Goal: Obtain resource: Download file/media

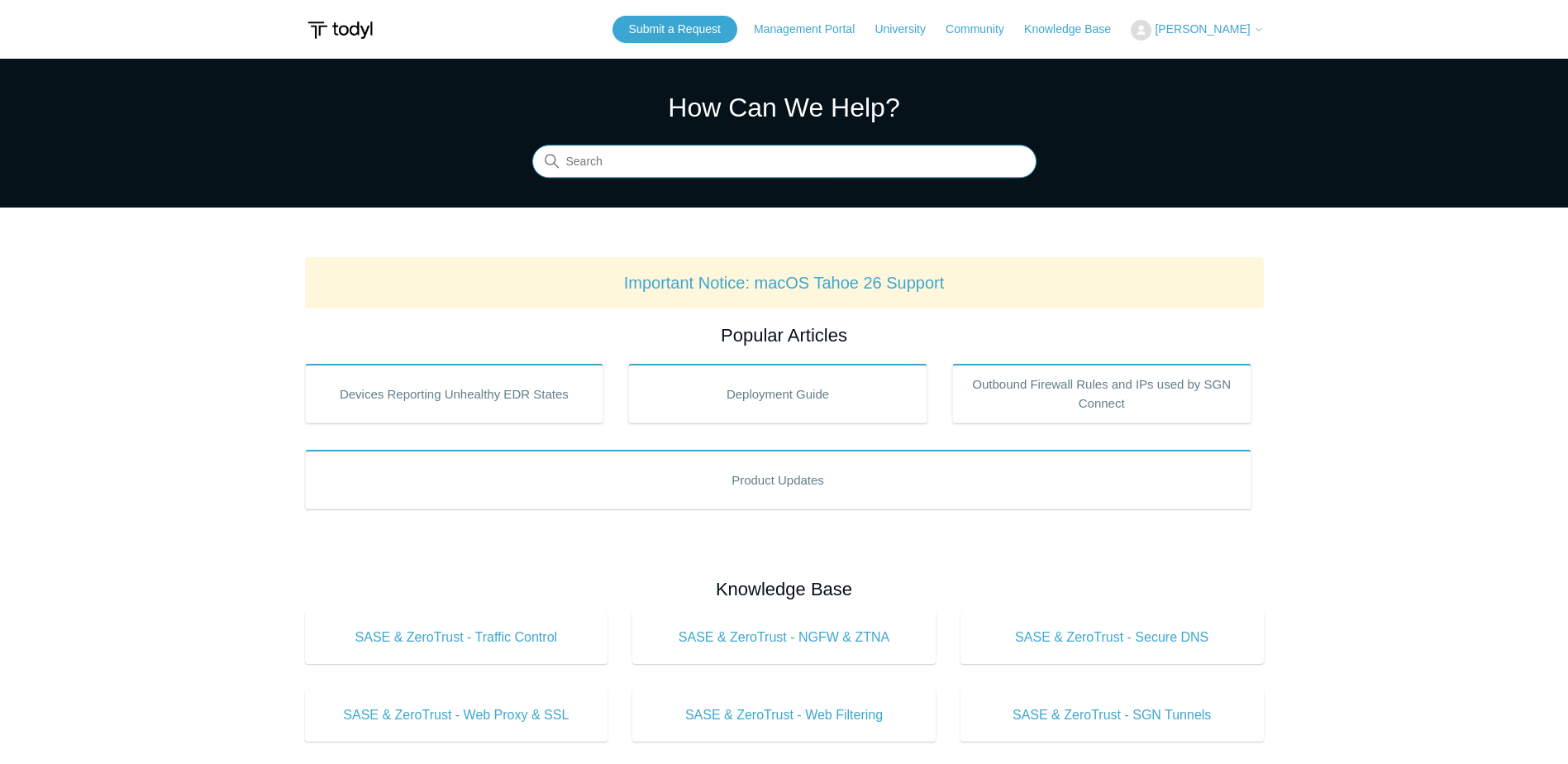
click at [695, 171] on input "Search" at bounding box center [785, 161] width 505 height 33
type input "uninstal"
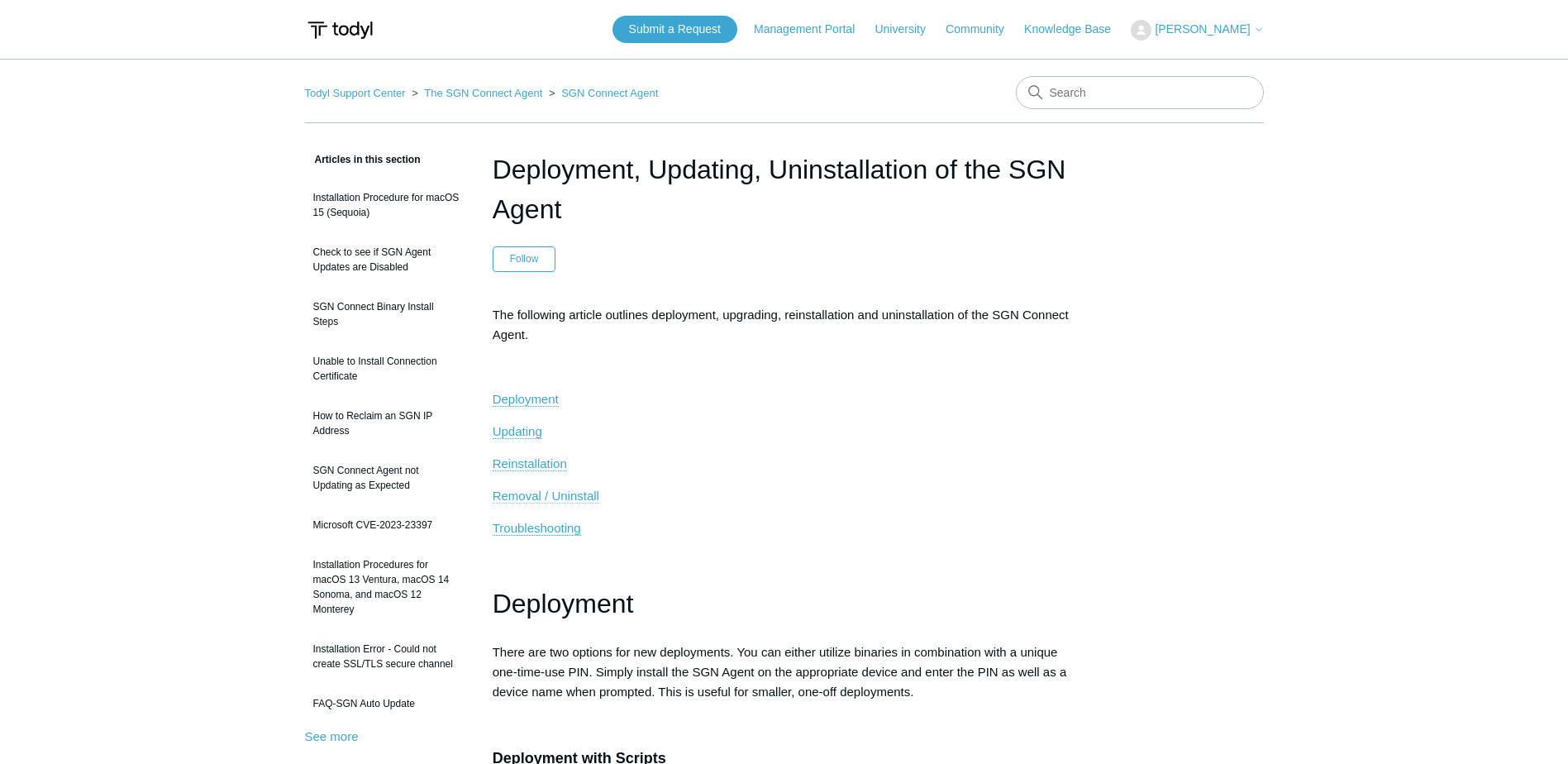
click at [579, 498] on span "Removal / Uninstall" at bounding box center [546, 496] width 106 height 14
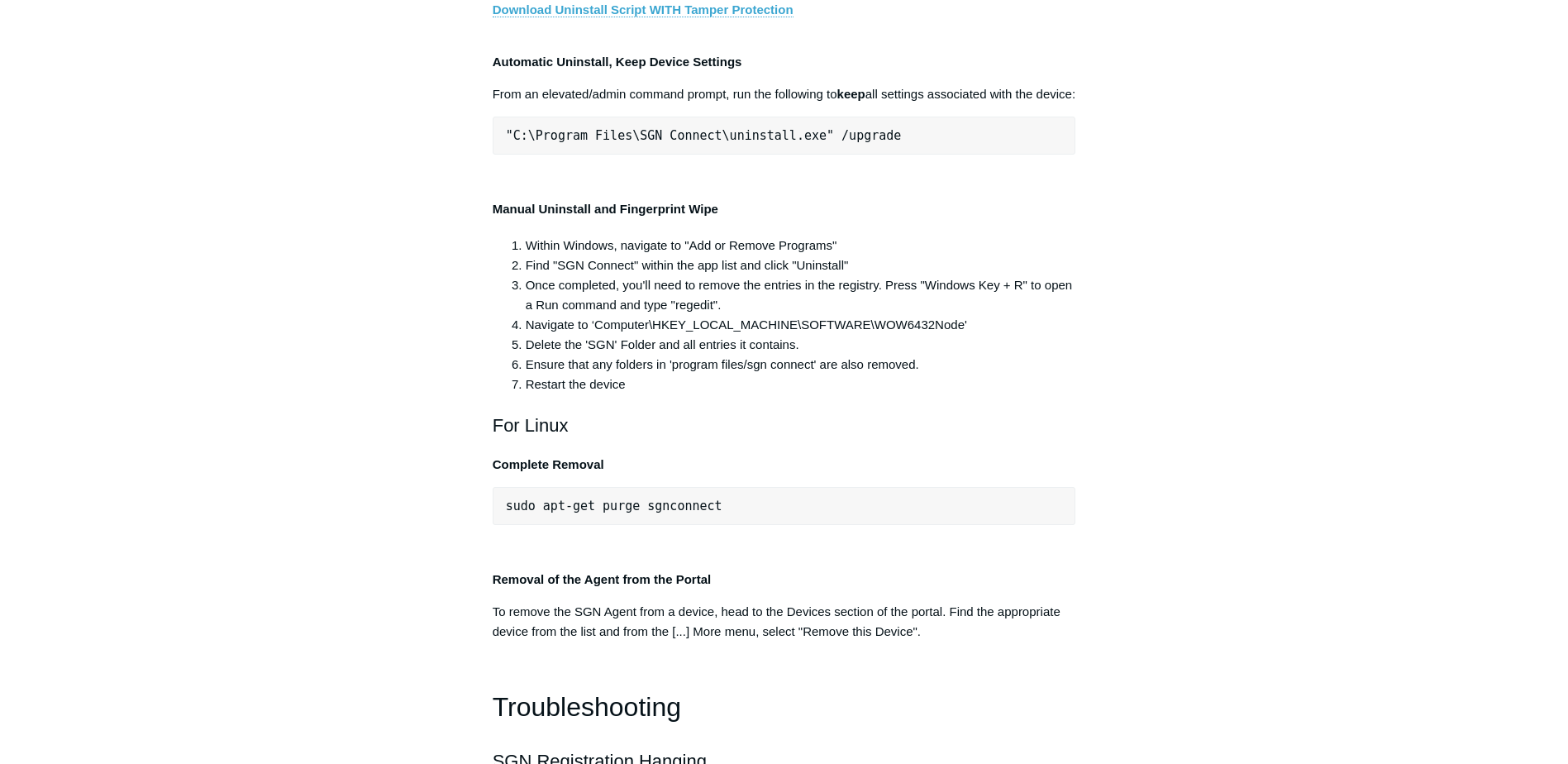
scroll to position [3217, 0]
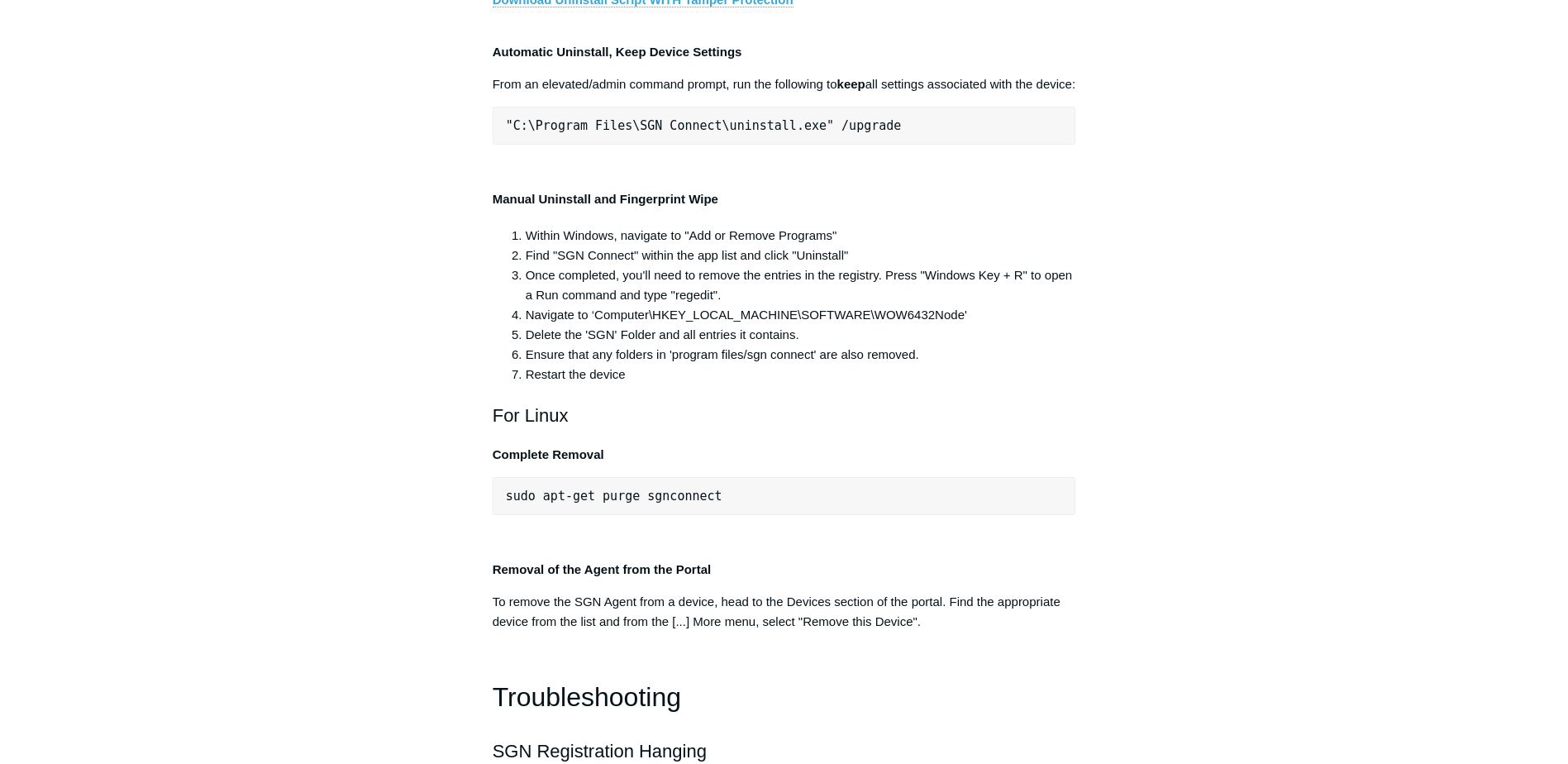
drag, startPoint x: 792, startPoint y: 431, endPoint x: 872, endPoint y: 430, distance: 80.0
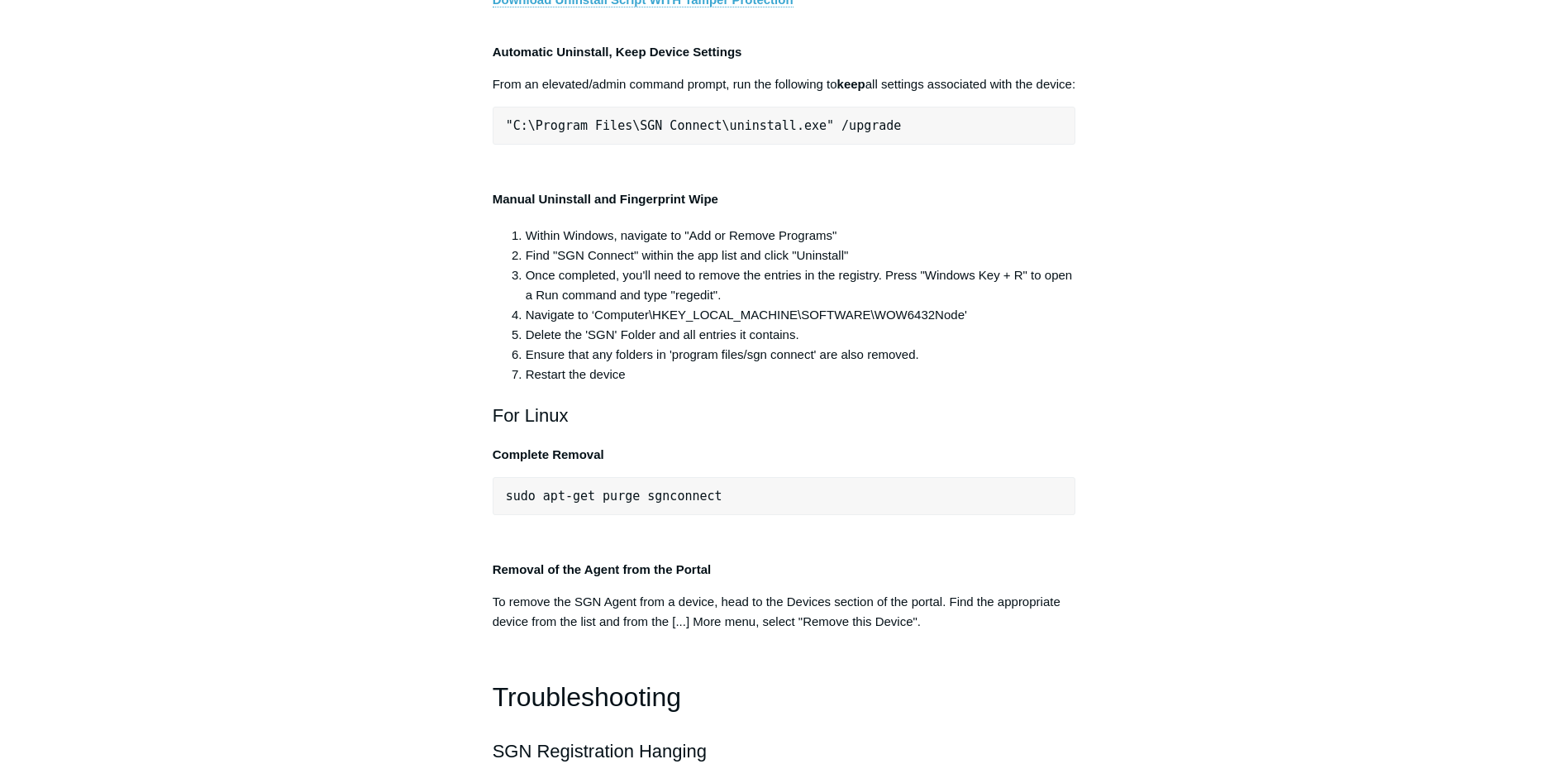
drag, startPoint x: 506, startPoint y: 430, endPoint x: 818, endPoint y: 425, distance: 312.0
copy pre ""C:\Program Files\SGN Connect\uninstall.exe" /"
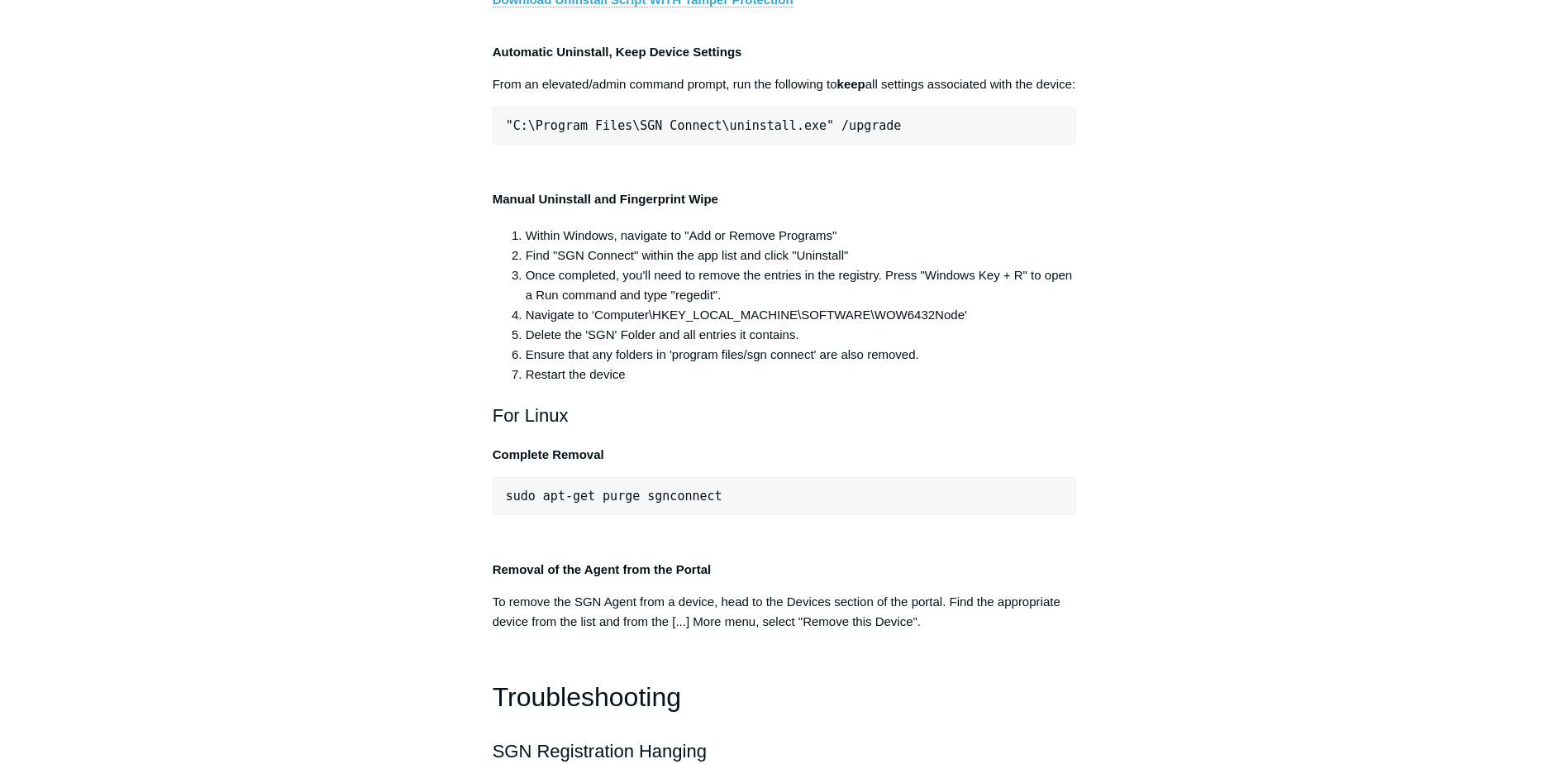
copy div ""C:\Program Files\SGN Connect\uninstall.exe""
drag, startPoint x: 732, startPoint y: 349, endPoint x: 761, endPoint y: 352, distance: 29.2
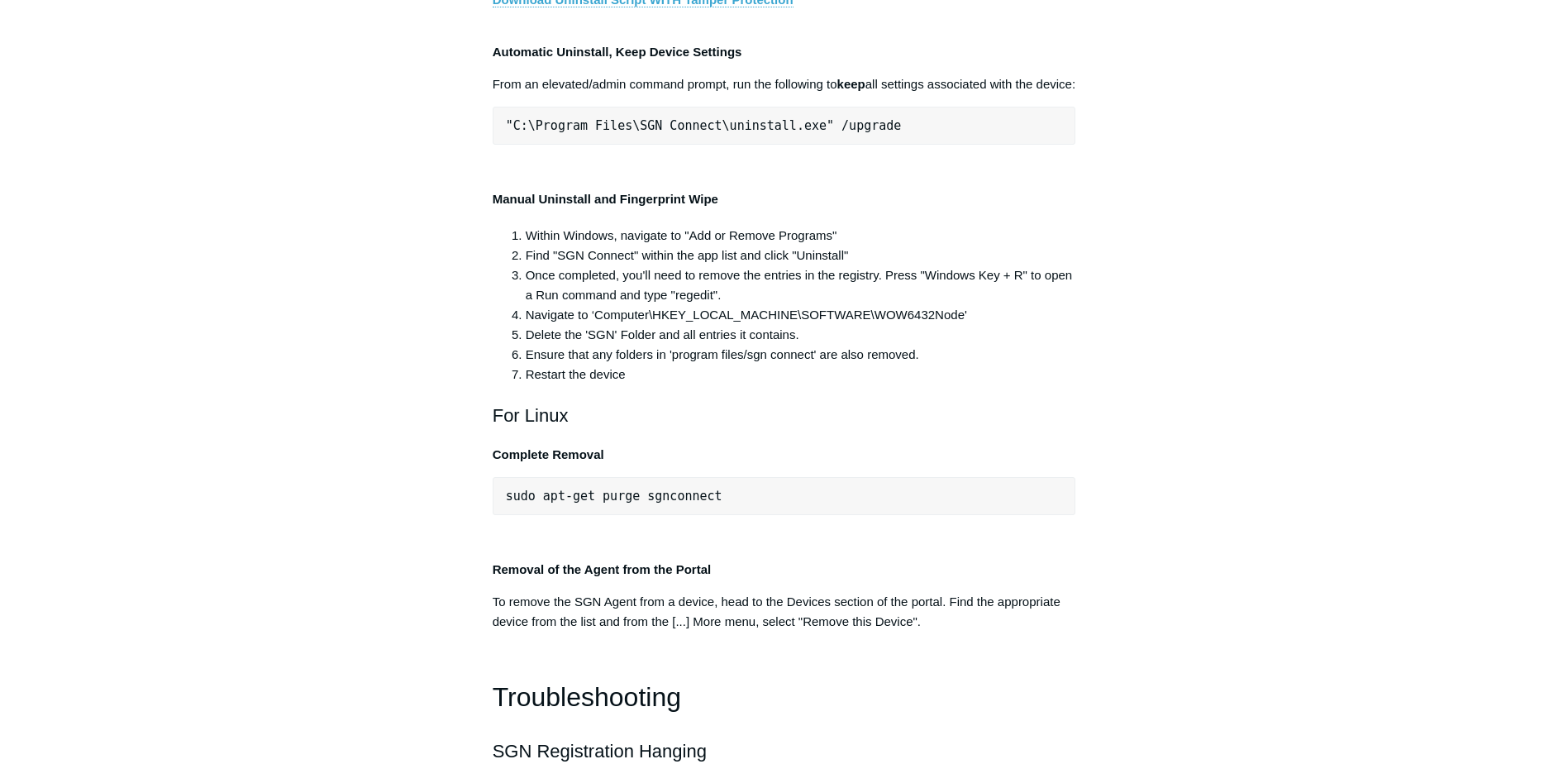
drag, startPoint x: 796, startPoint y: 349, endPoint x: 515, endPoint y: 349, distance: 281.0
copy span "C:\Program Files\SGN Connect\uninstall.exe"
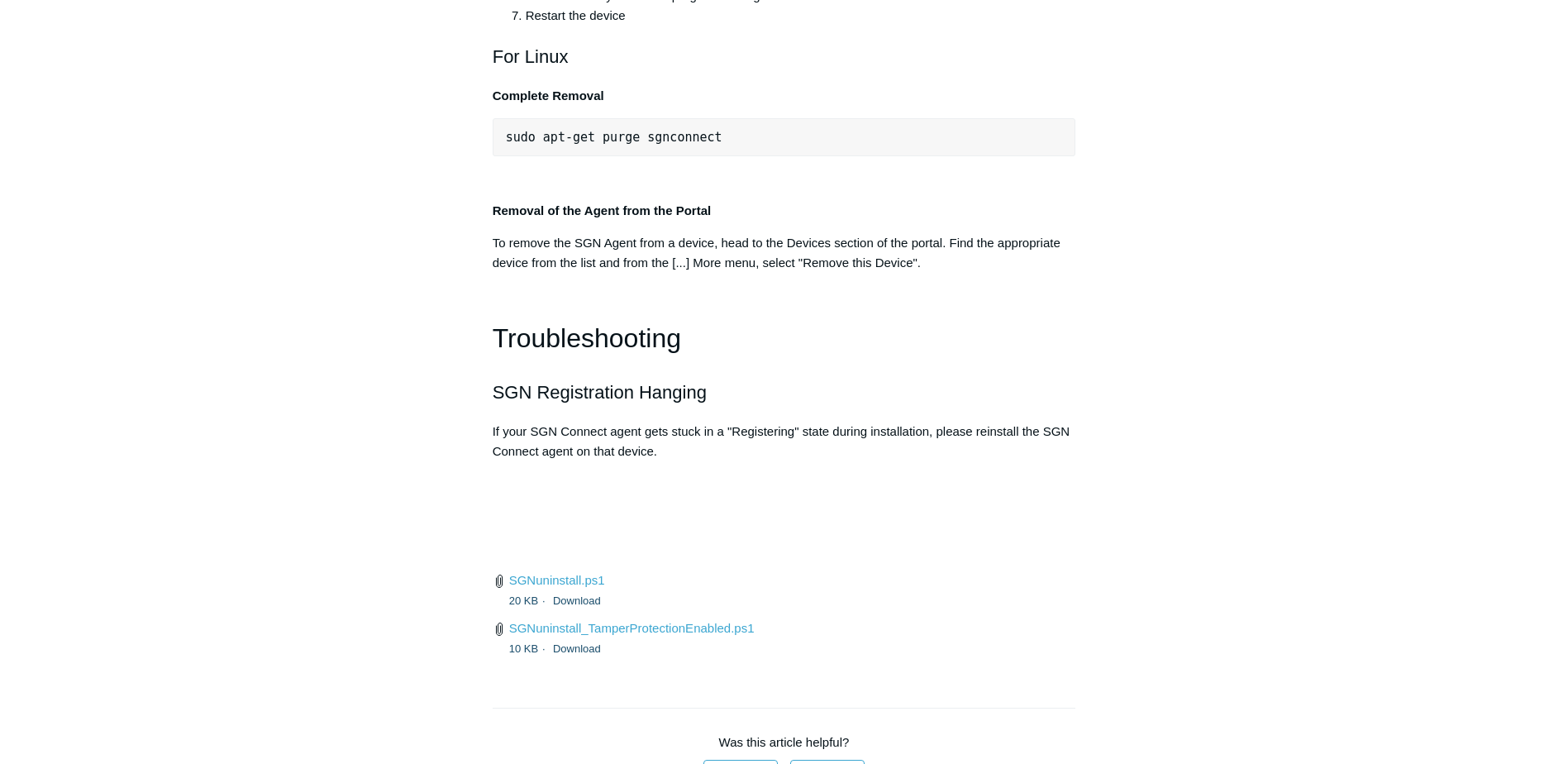
scroll to position [3465, 0]
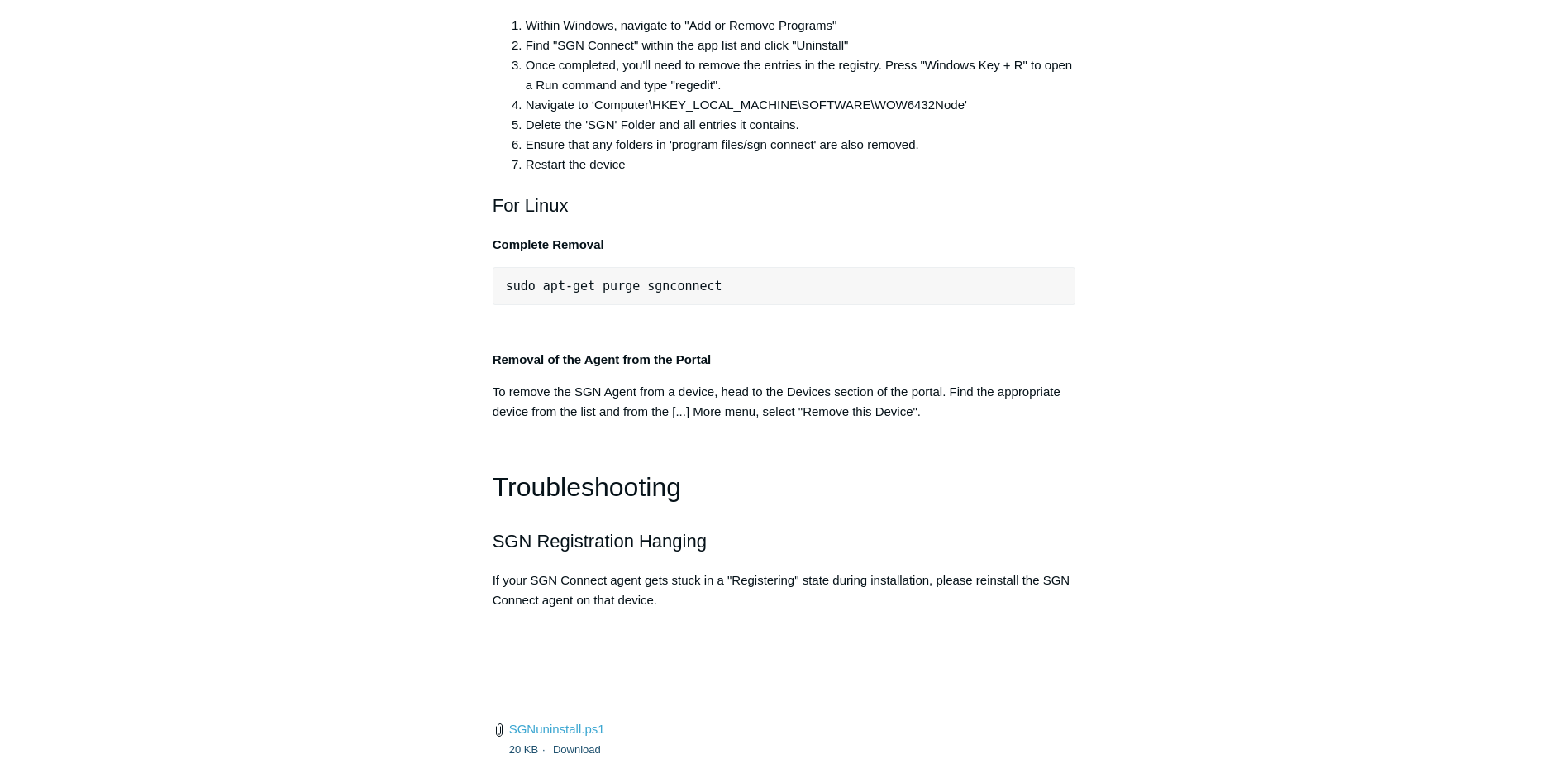
scroll to position [3383, 0]
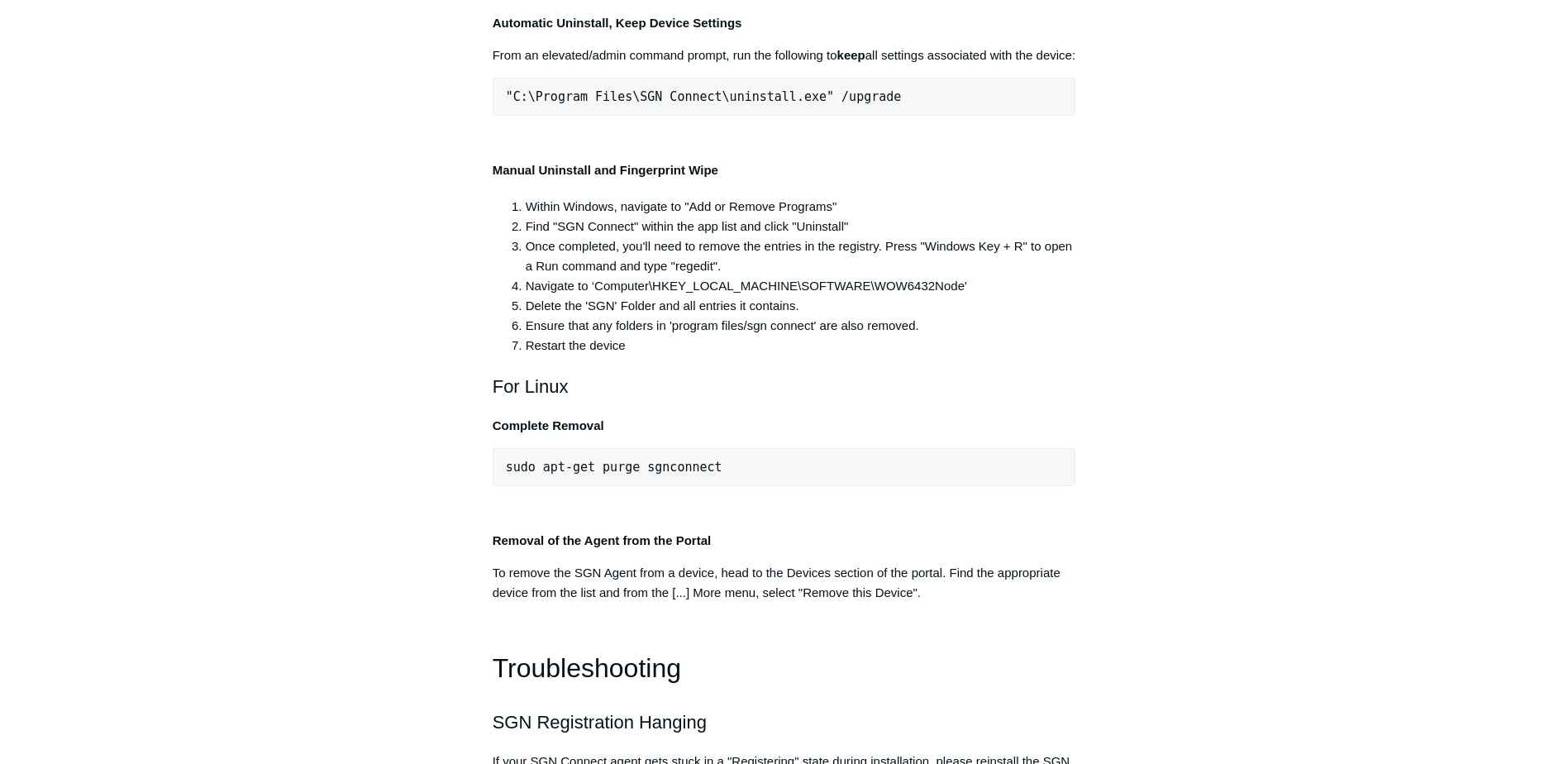
scroll to position [3217, 0]
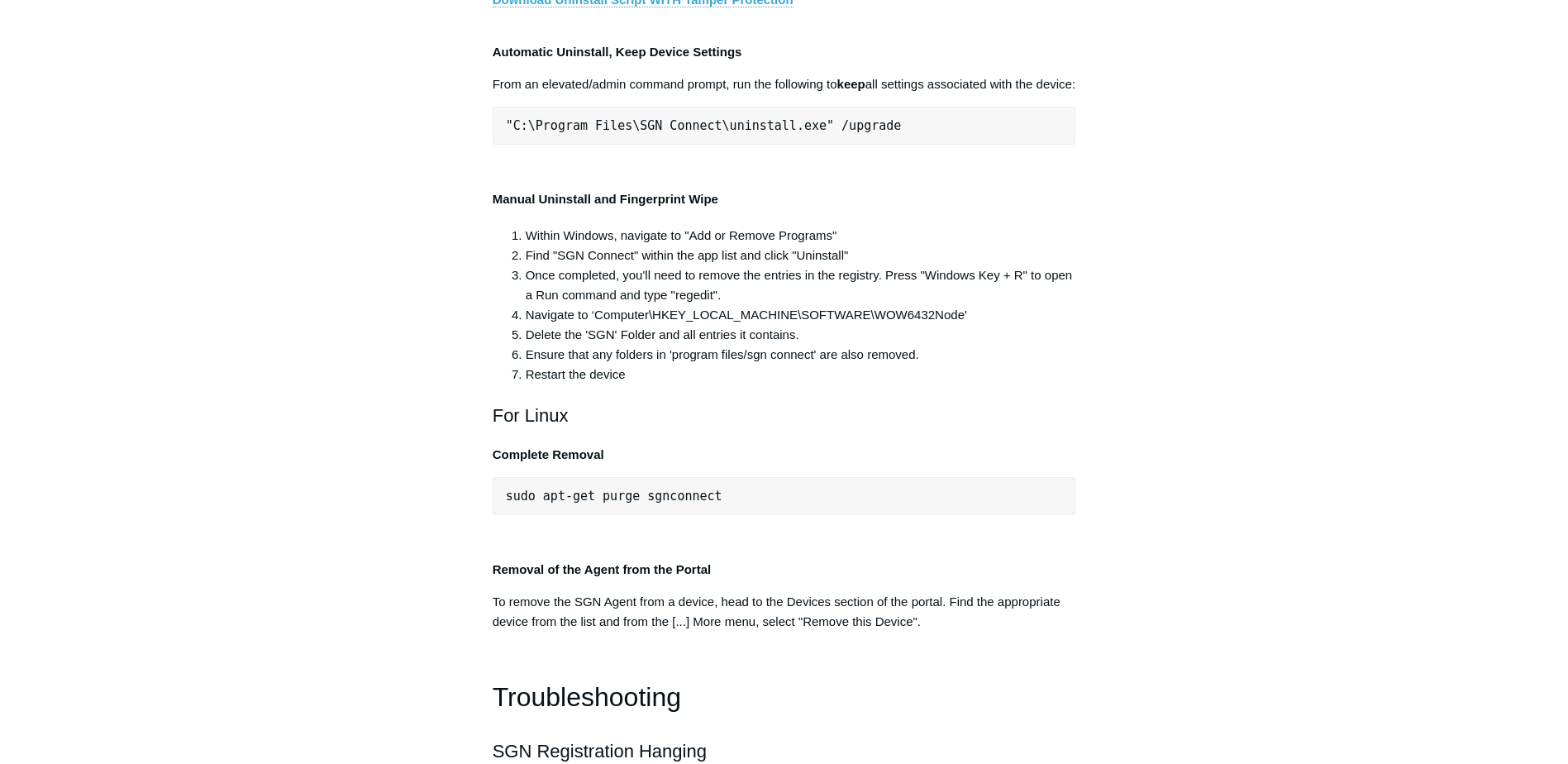
copy div ""C:\Program Files\SGN Connect\uninstall.exe""
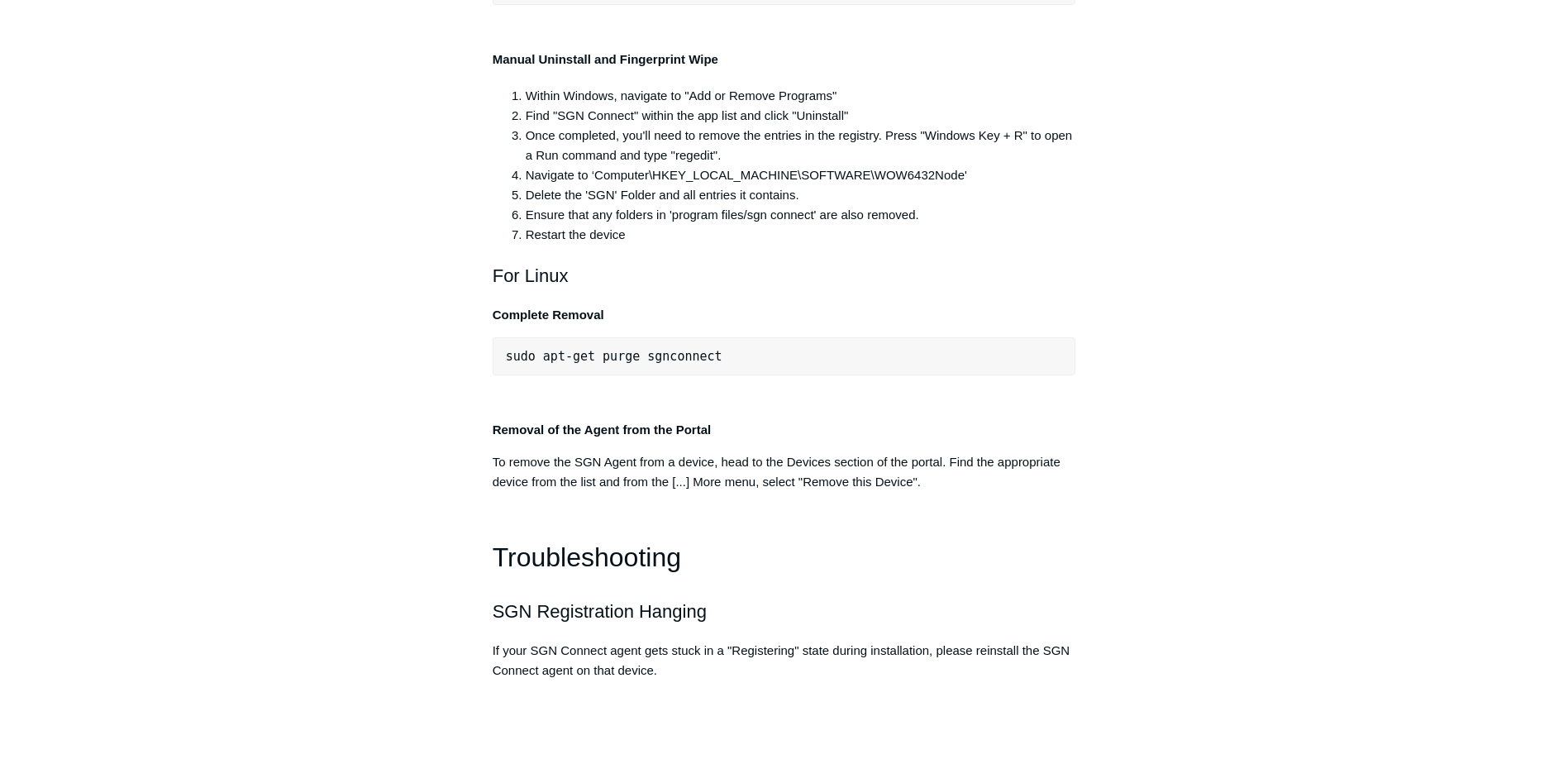
scroll to position [3383, 0]
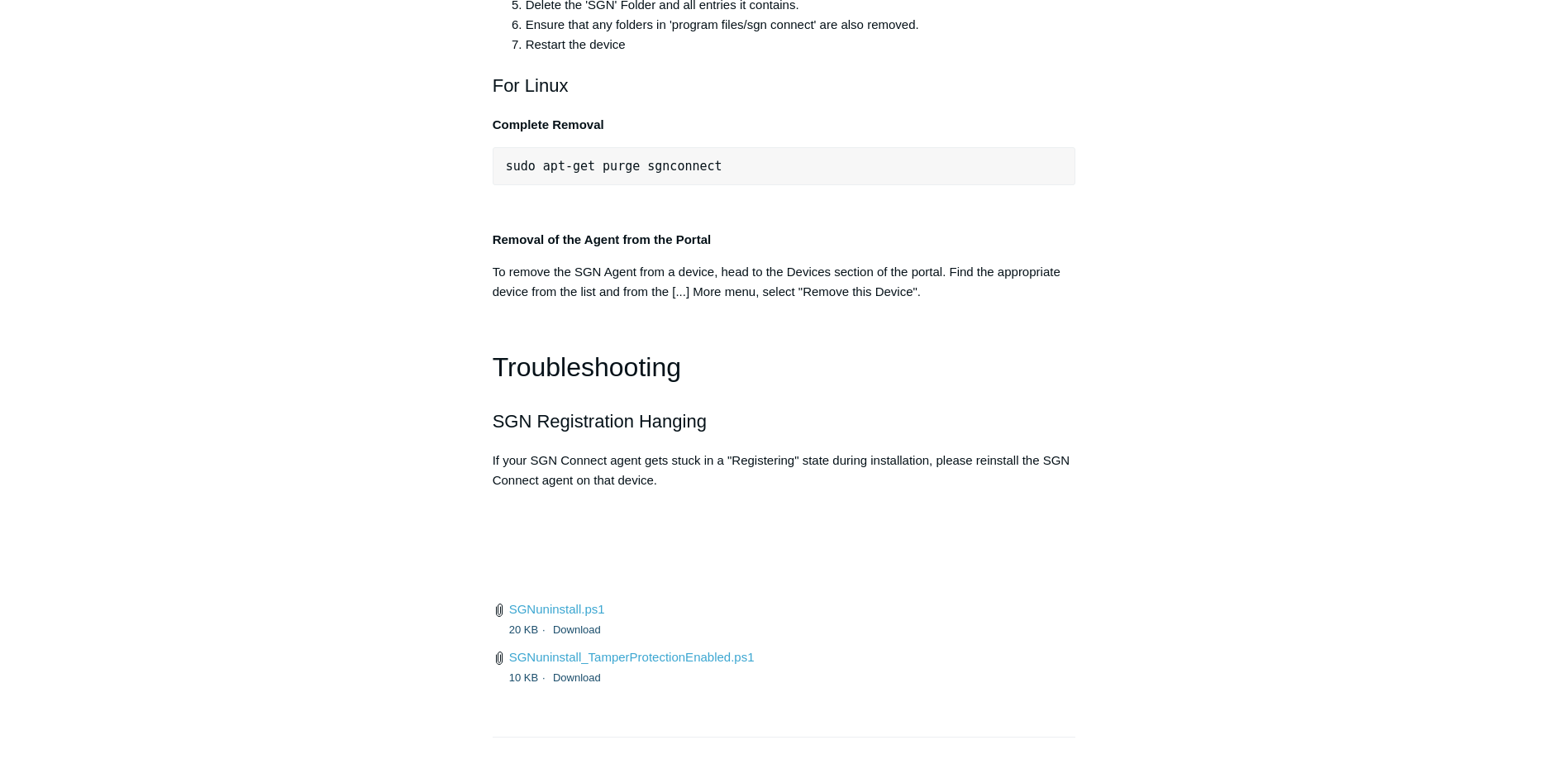
scroll to position [3547, 0]
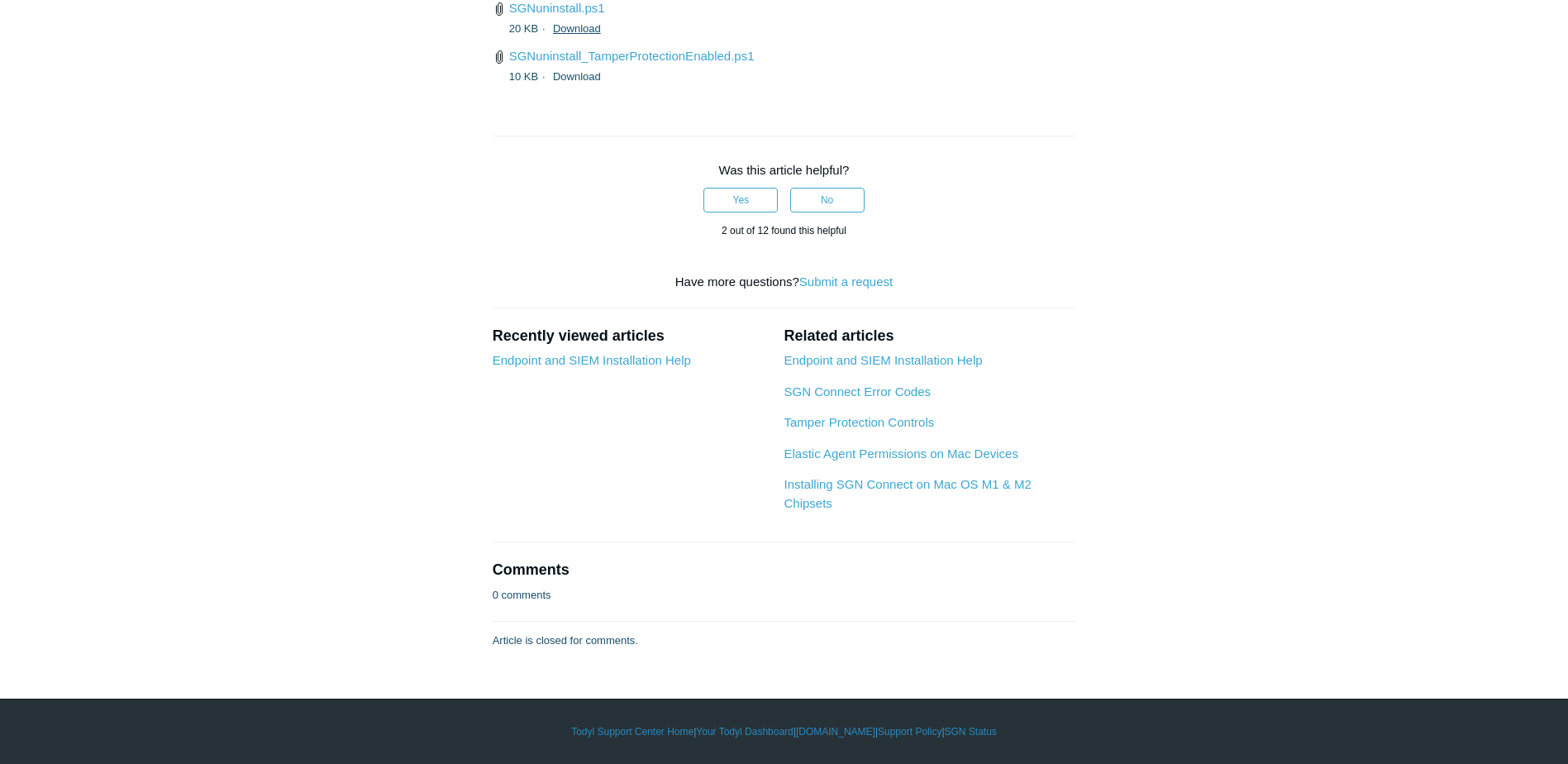
scroll to position [4540, 0]
click at [577, 15] on link "SGNuninstall.ps1" at bounding box center [557, 8] width 96 height 14
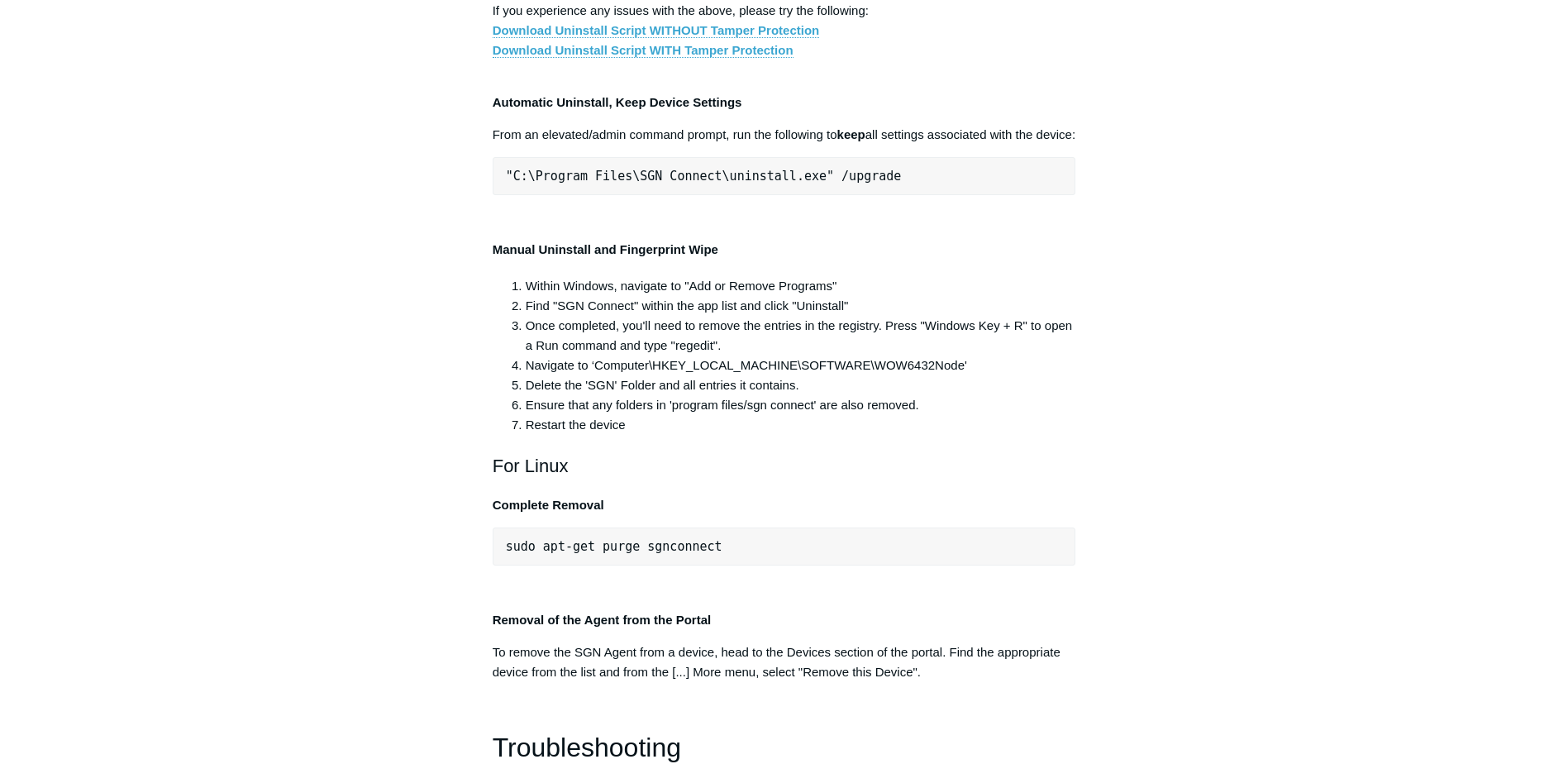
scroll to position [3152, 0]
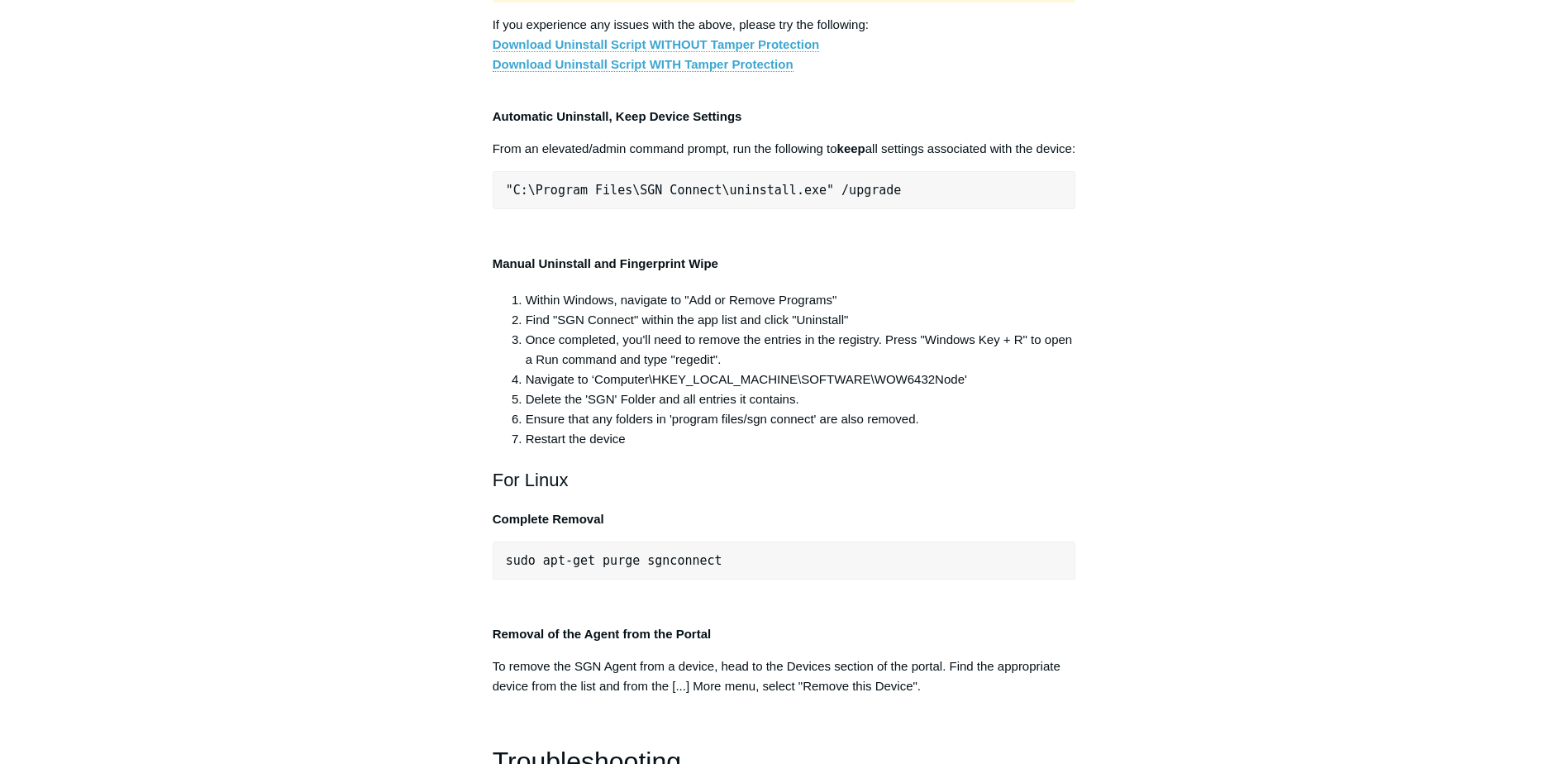
copy div ""C:\Program Files\SGN Connect\uninstall.exe" /uninstallKey yourMaintenanceKeyHe…"
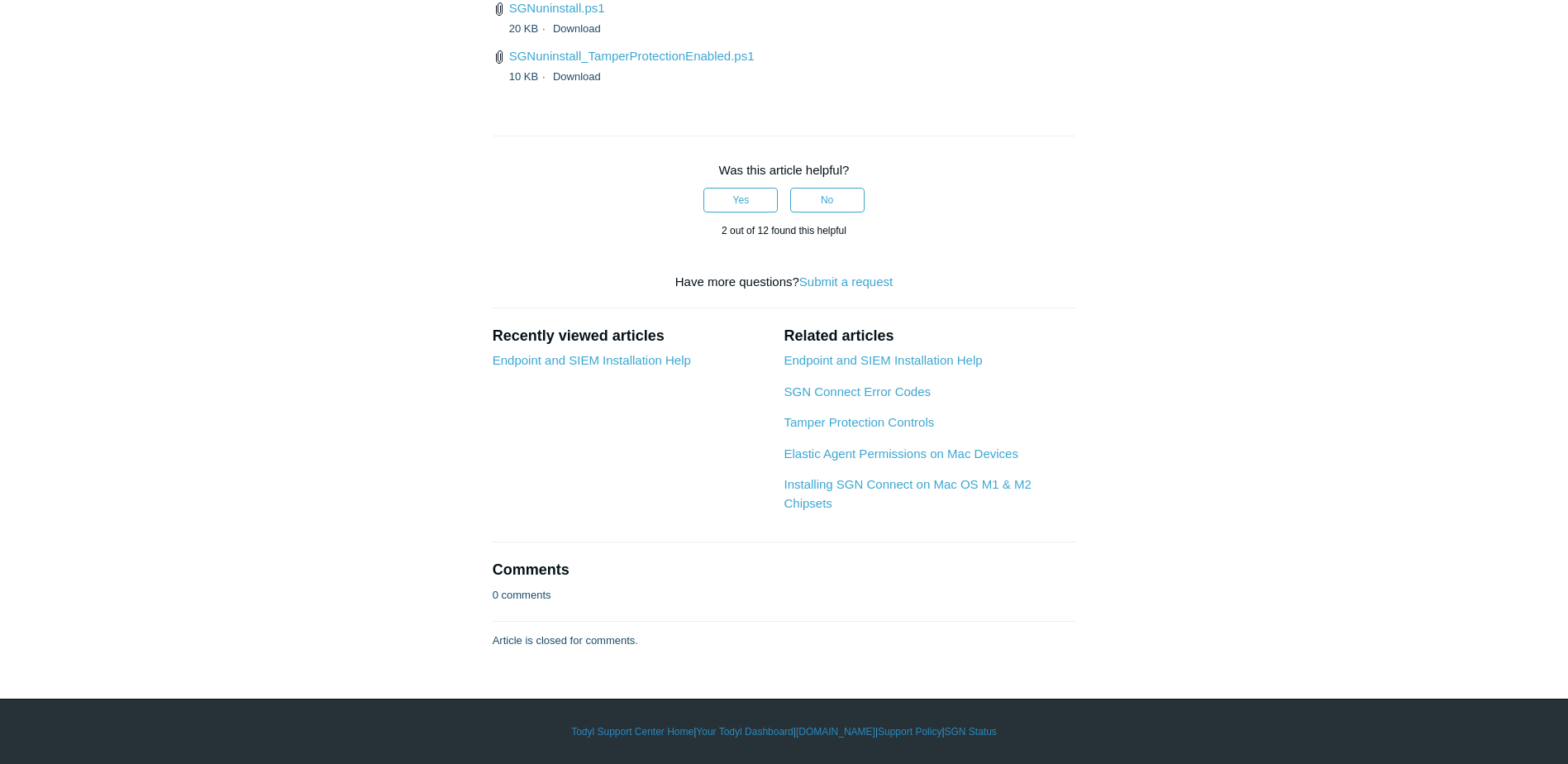
scroll to position [4723, 0]
click at [662, 62] on link "SGNuninstall_TamperProtectionEnabled.ps1" at bounding box center [631, 56] width 246 height 14
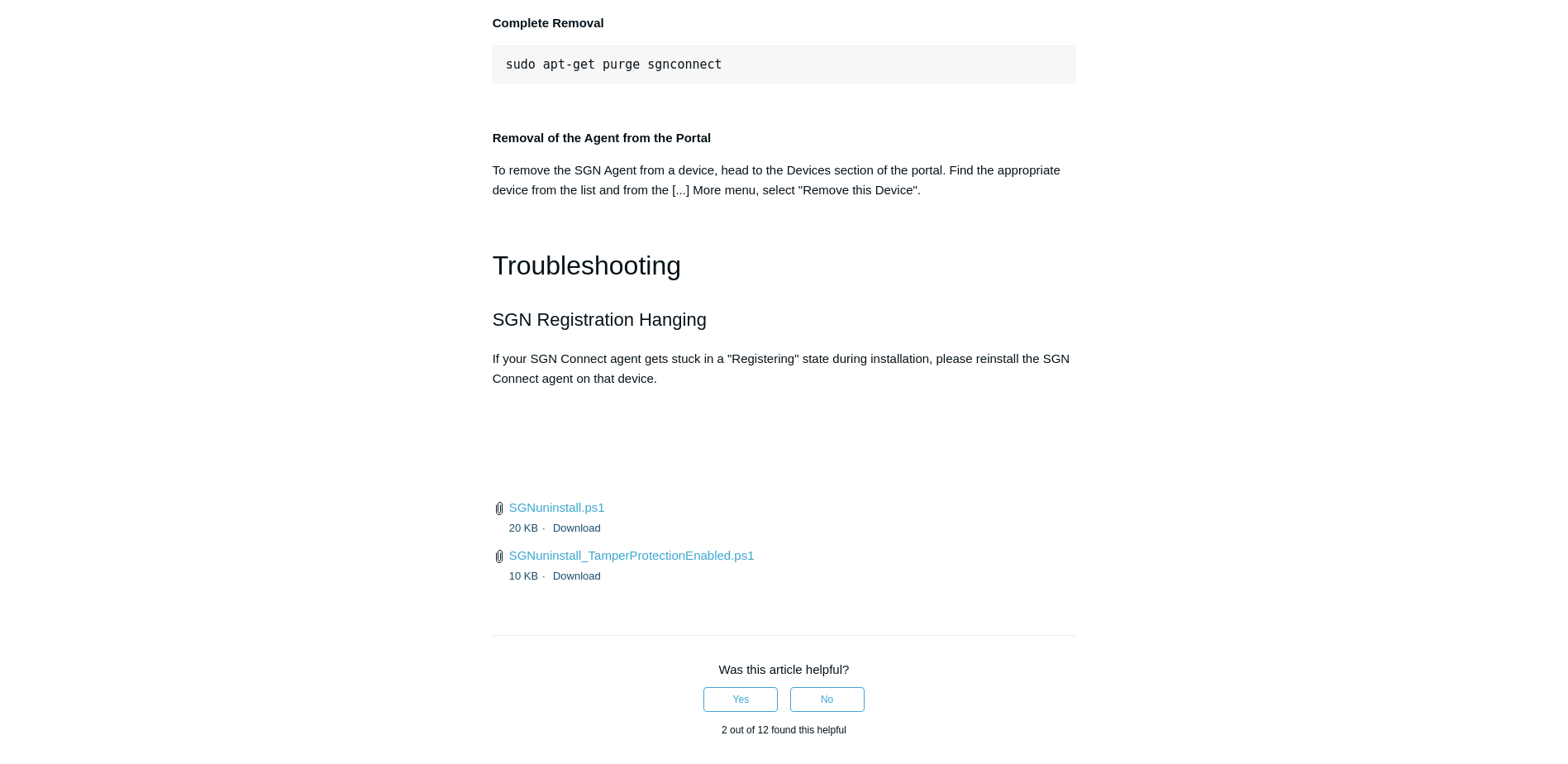
scroll to position [3400, 0]
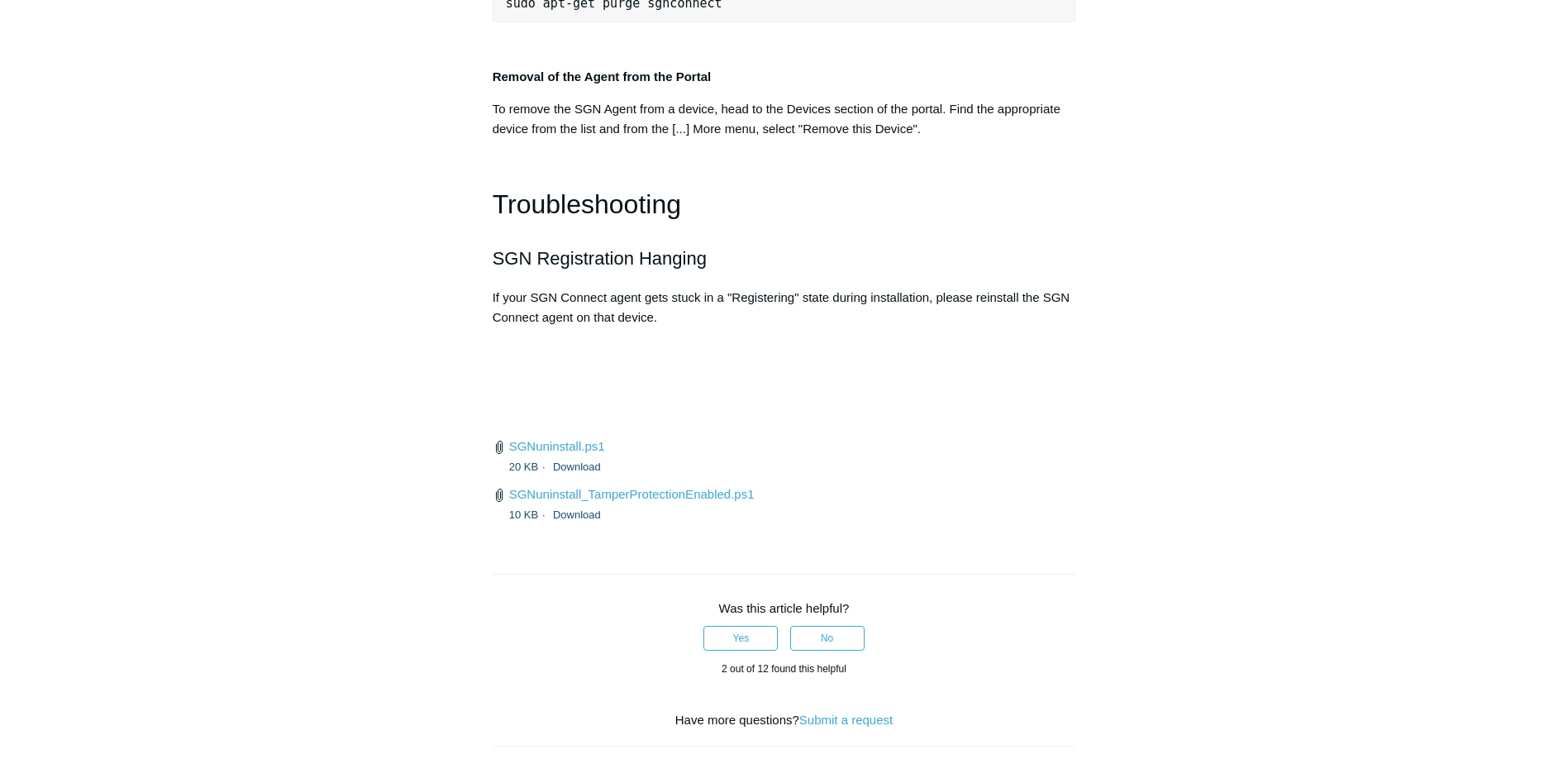
scroll to position [3731, 0]
